Goal: Navigation & Orientation: Find specific page/section

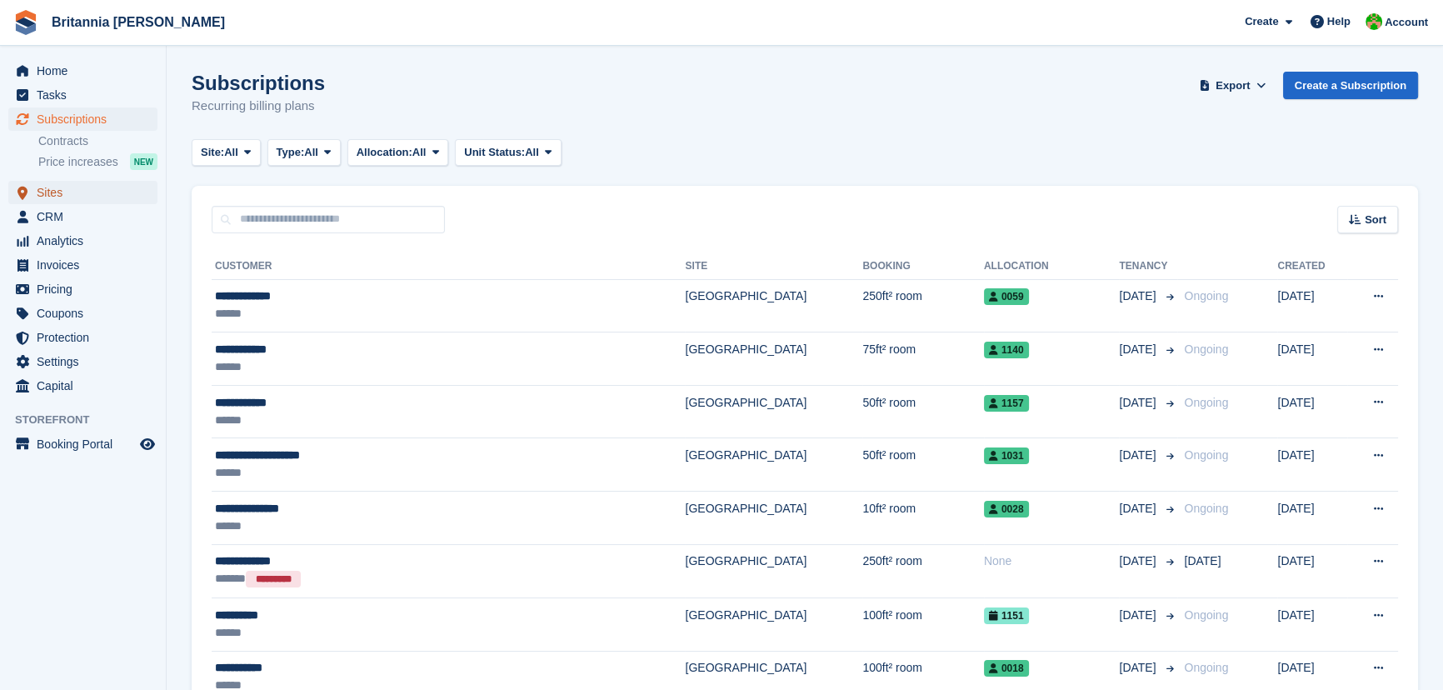
click at [48, 194] on span "Sites" at bounding box center [87, 192] width 100 height 23
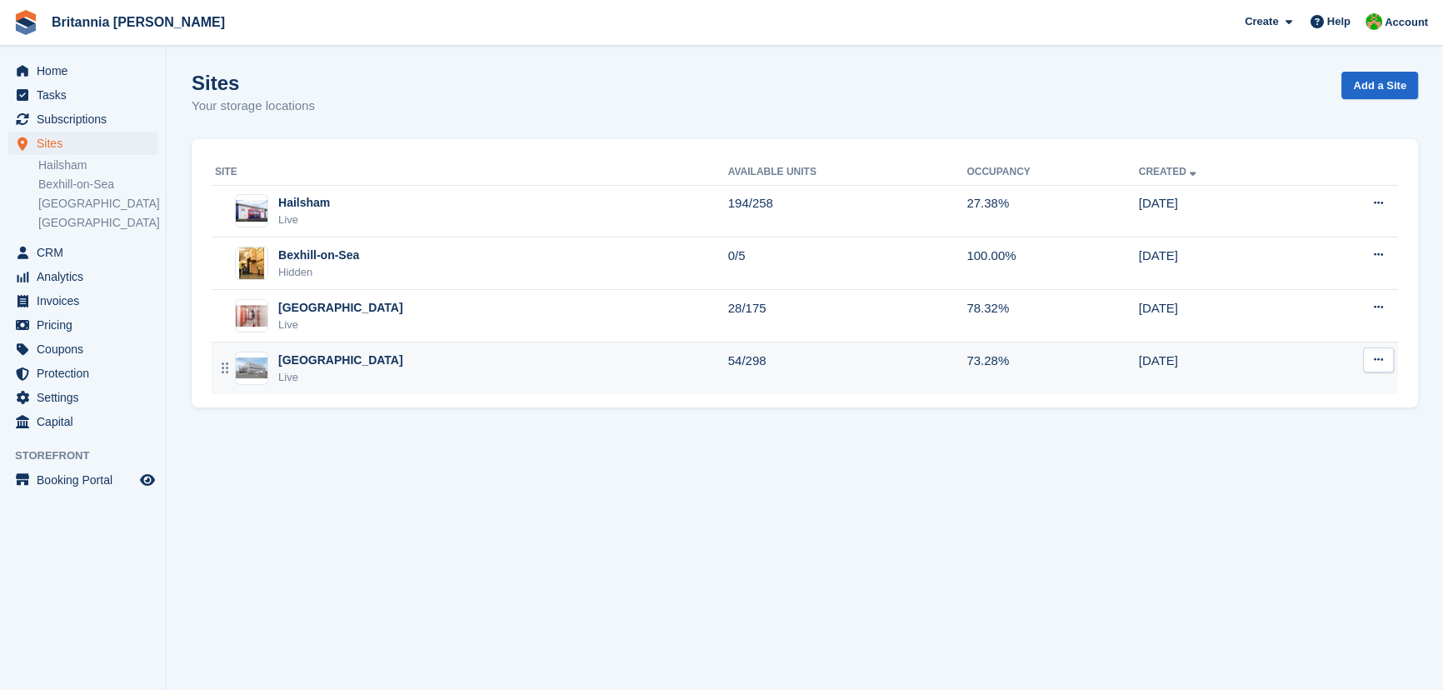
click at [283, 369] on div "Live" at bounding box center [340, 377] width 125 height 17
